Goal: Find specific page/section

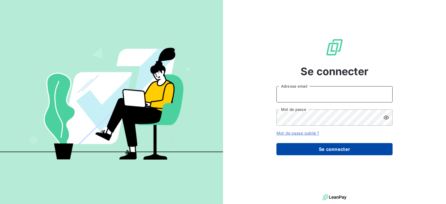
type input "[PERSON_NAME][EMAIL_ADDRESS][DOMAIN_NAME]"
click at [339, 151] on button "Se connecter" at bounding box center [334, 149] width 116 height 12
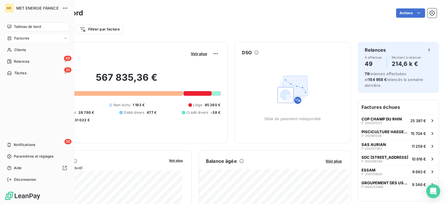
click at [16, 39] on span "Factures" at bounding box center [21, 38] width 15 height 5
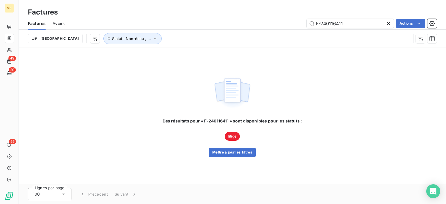
drag, startPoint x: 345, startPoint y: 25, endPoint x: 286, endPoint y: 25, distance: 59.8
click at [286, 25] on div "F-240116411 Actions" at bounding box center [253, 23] width 365 height 9
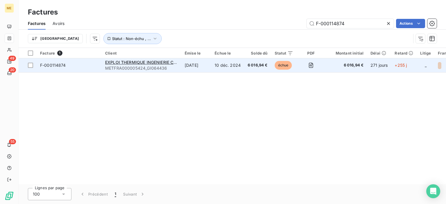
type input "F-000114874"
click at [138, 66] on span "METFRA000005424_GI064436" at bounding box center [141, 68] width 73 height 6
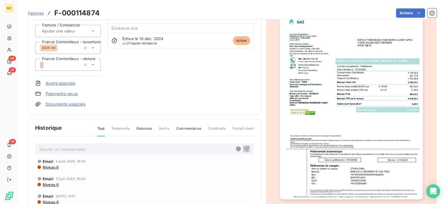
scroll to position [117, 0]
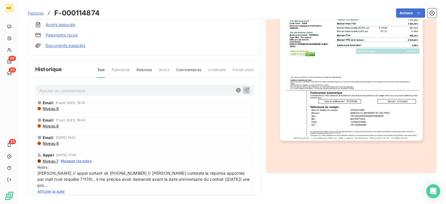
click at [100, 70] on span "Tout" at bounding box center [101, 72] width 8 height 10
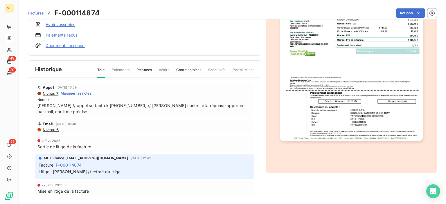
scroll to position [29, 0]
